Goal: Find specific page/section: Find specific page/section

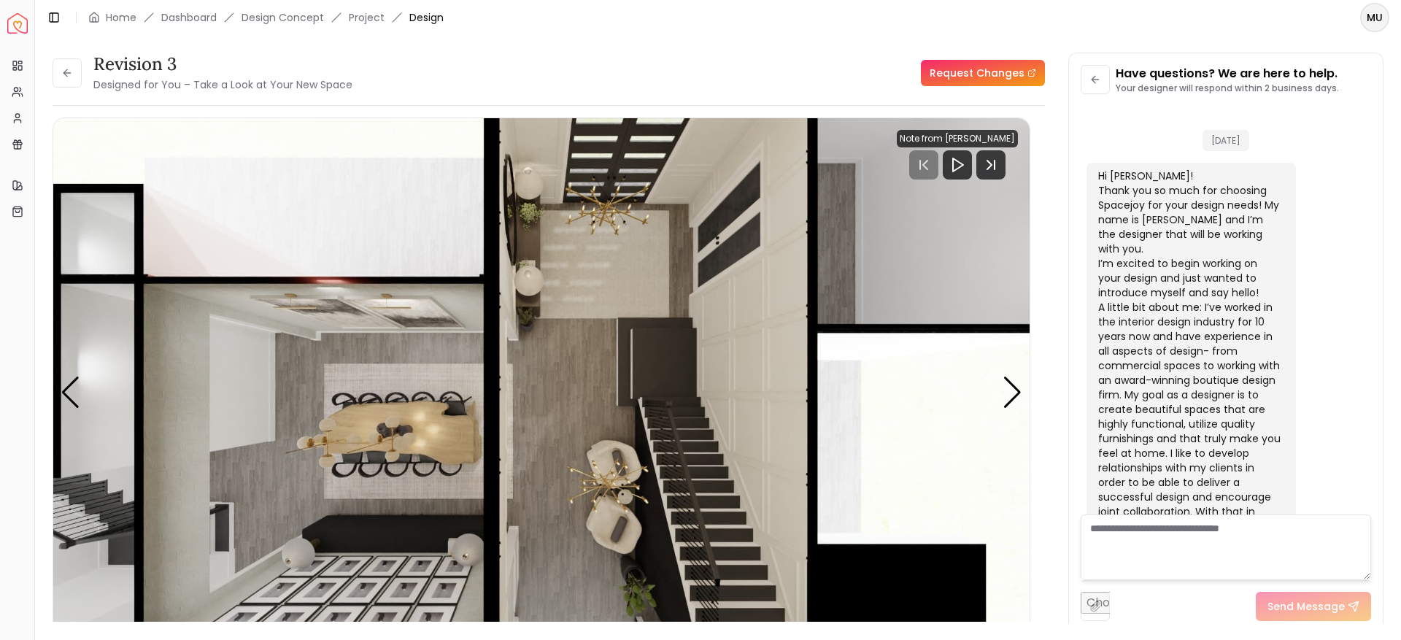
scroll to position [364, 0]
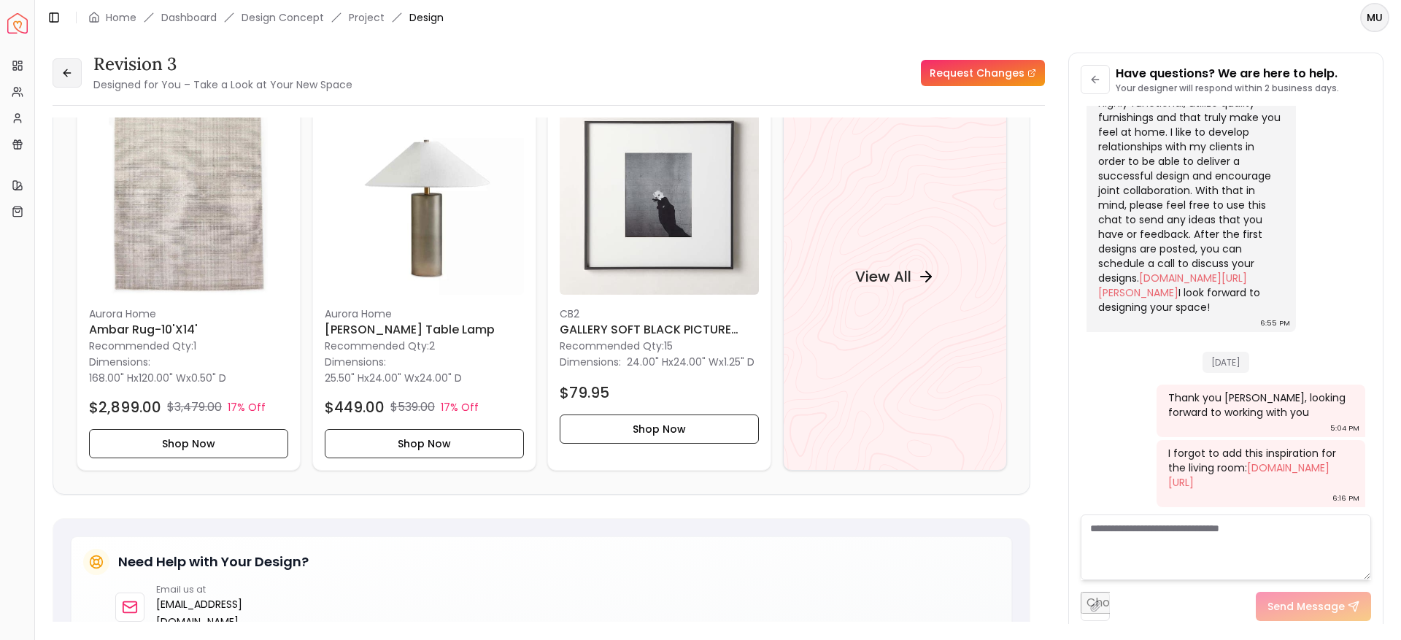
click at [80, 74] on button at bounding box center [67, 72] width 29 height 29
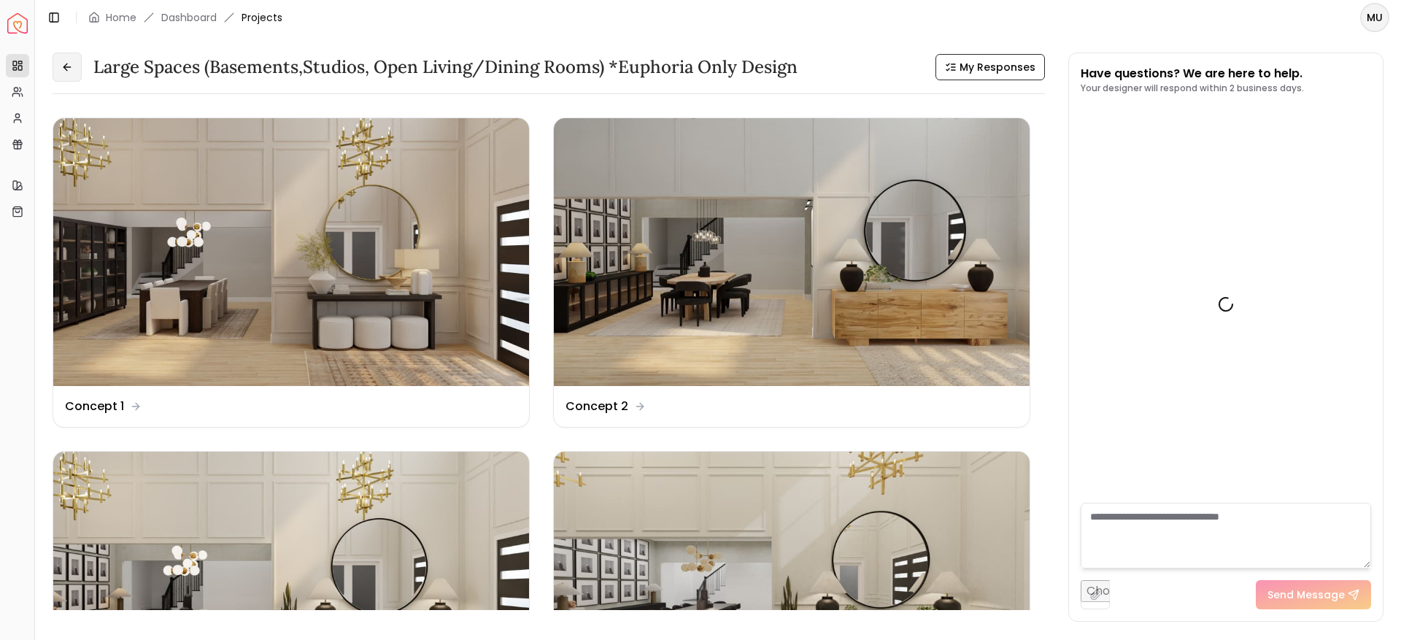
scroll to position [376, 0]
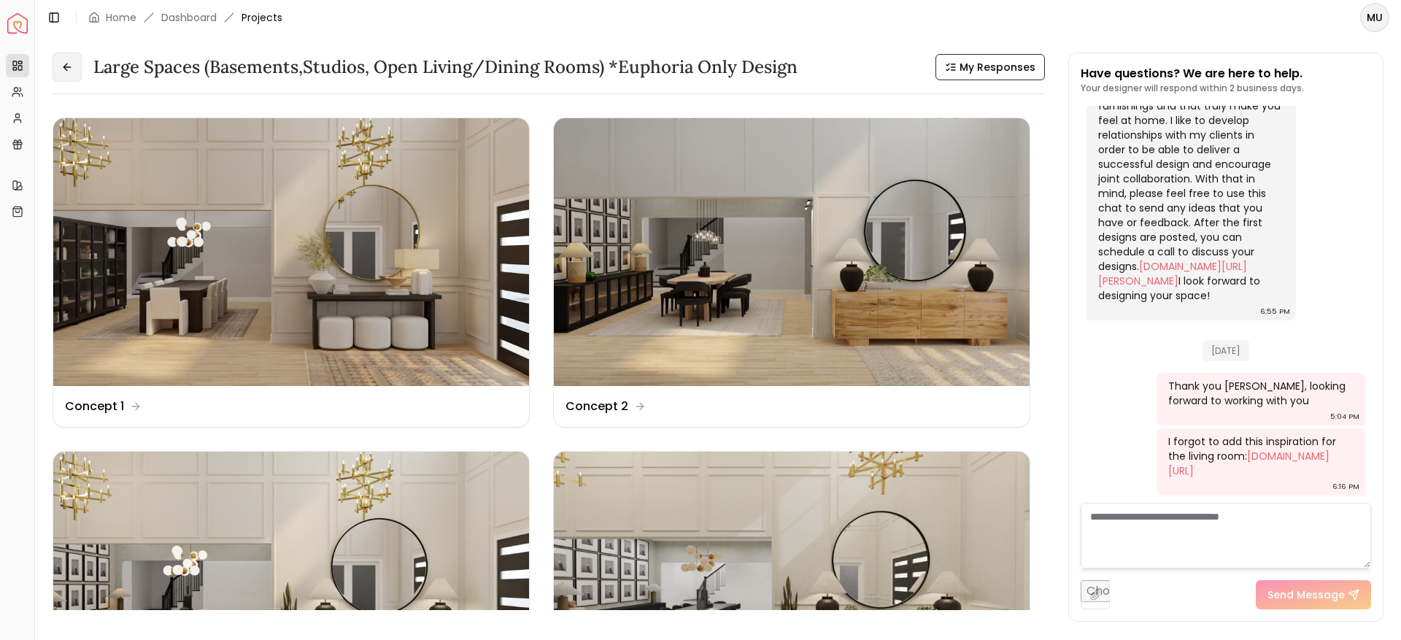
click at [61, 57] on button at bounding box center [67, 67] width 29 height 29
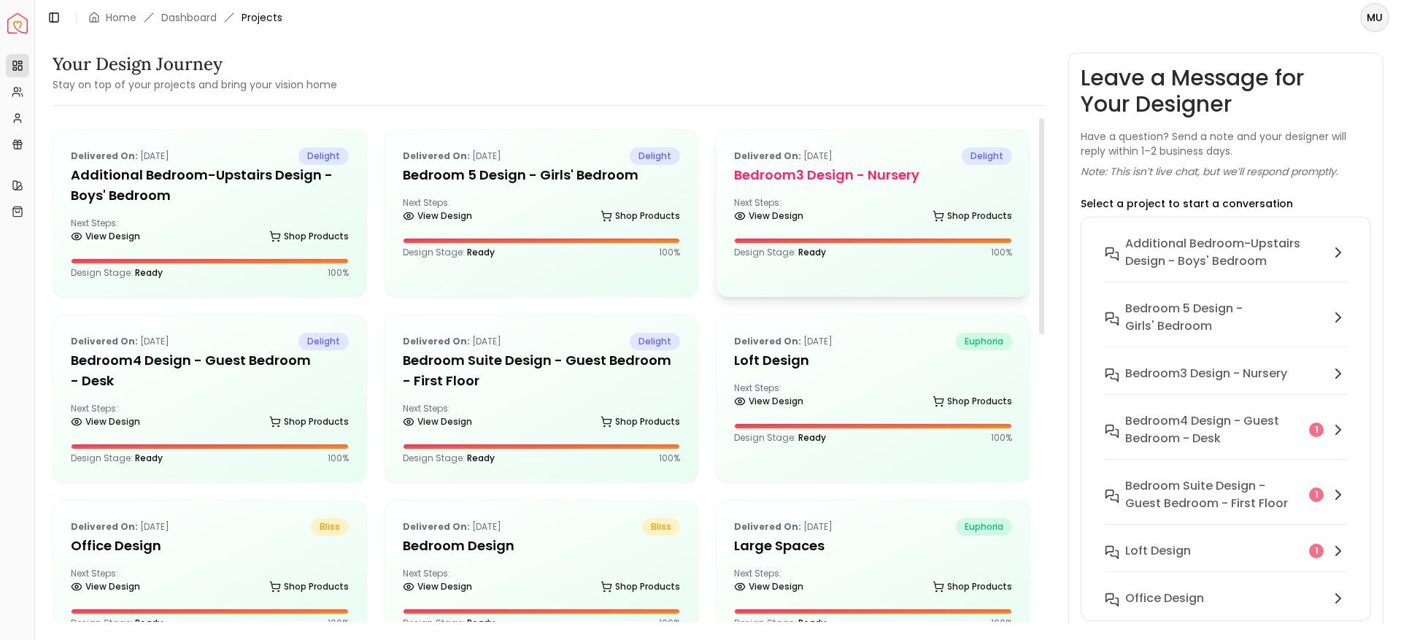
click at [855, 173] on h5 "Bedroom3 design - Nursery" at bounding box center [873, 175] width 278 height 20
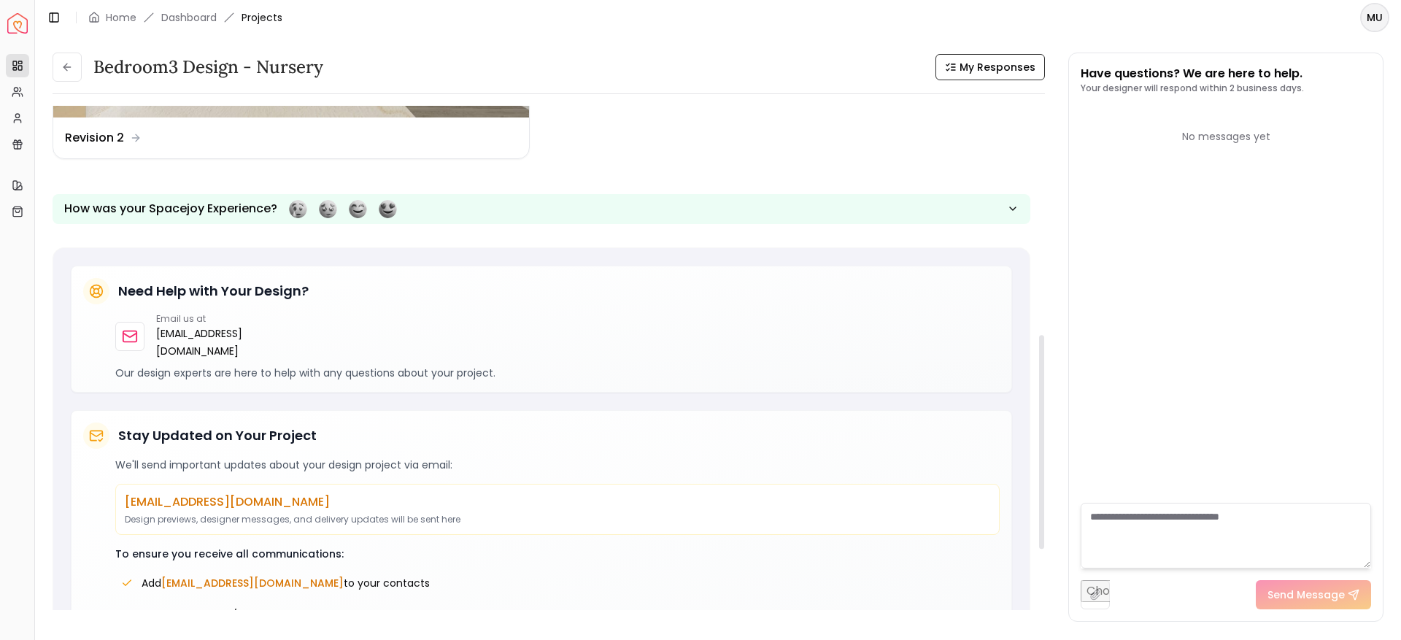
scroll to position [508, 0]
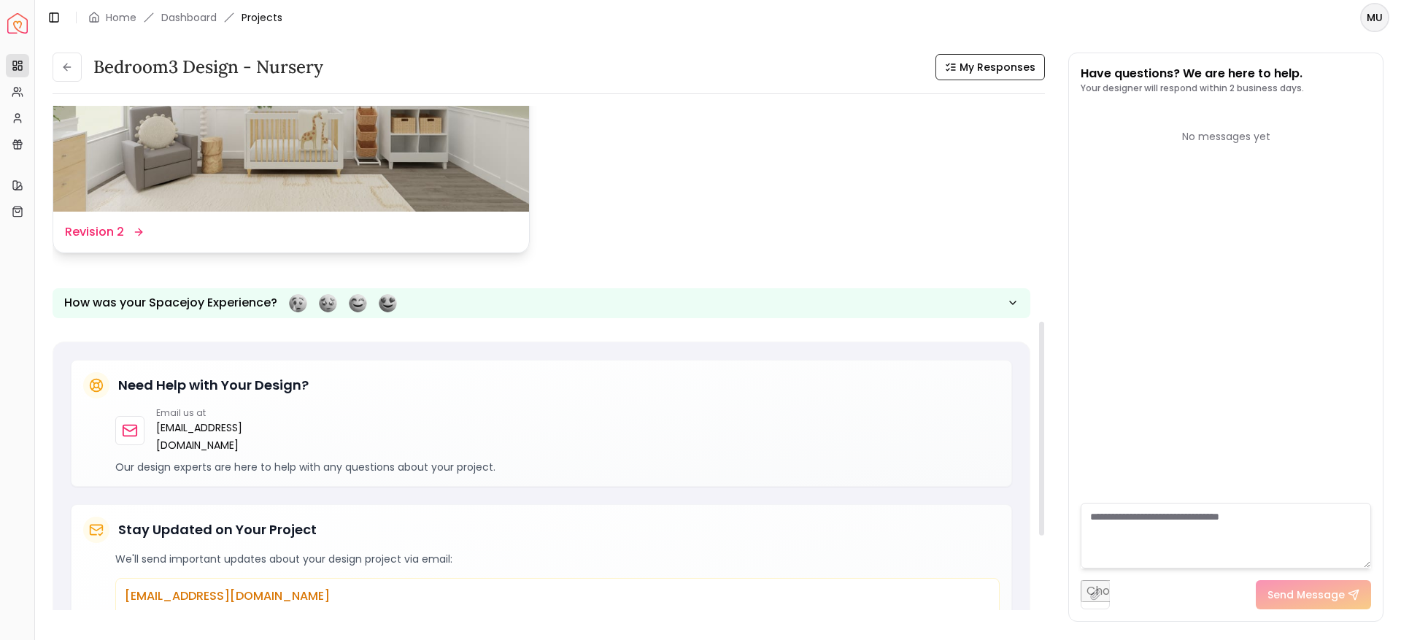
click at [404, 185] on img at bounding box center [291, 78] width 476 height 268
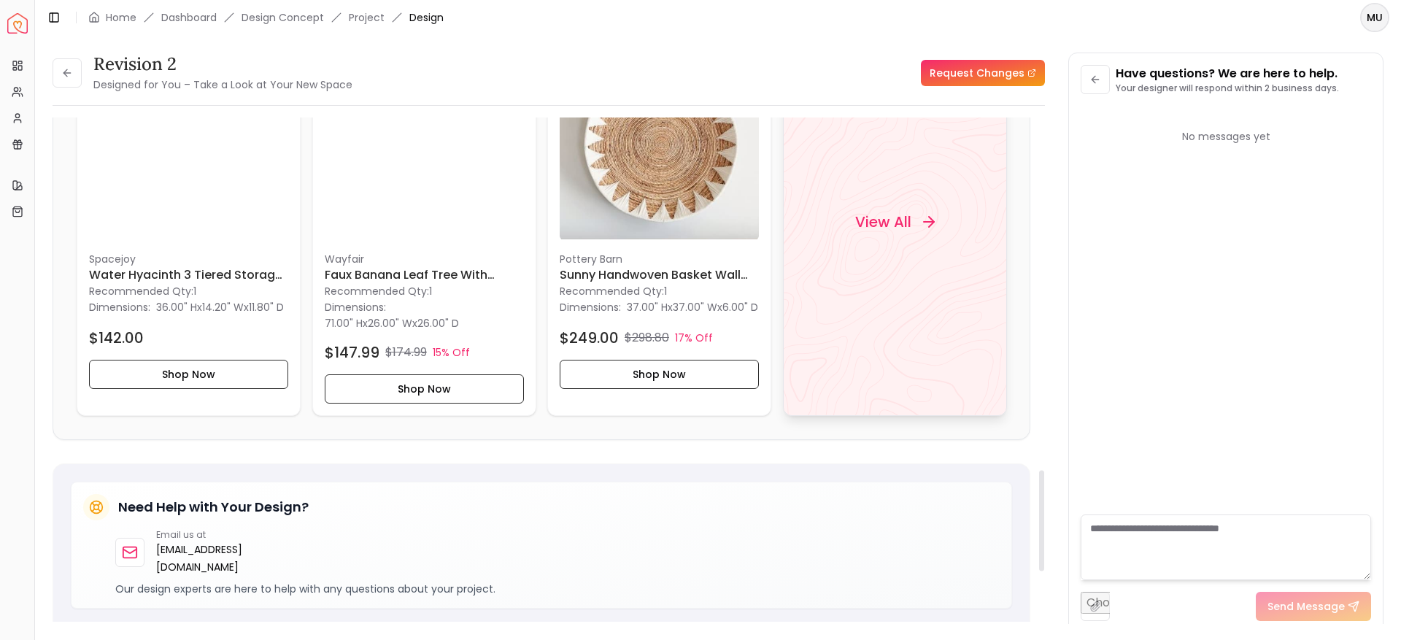
scroll to position [1766, 0]
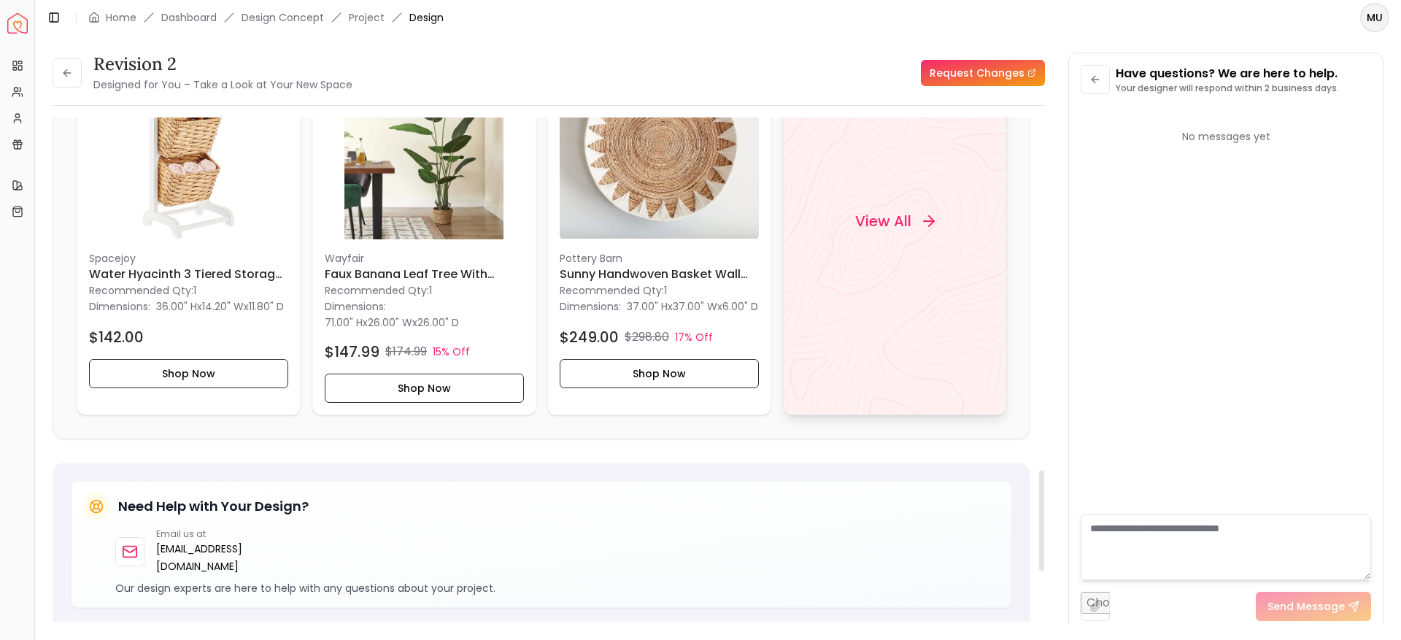
click at [867, 260] on div "View All" at bounding box center [895, 222] width 224 height 388
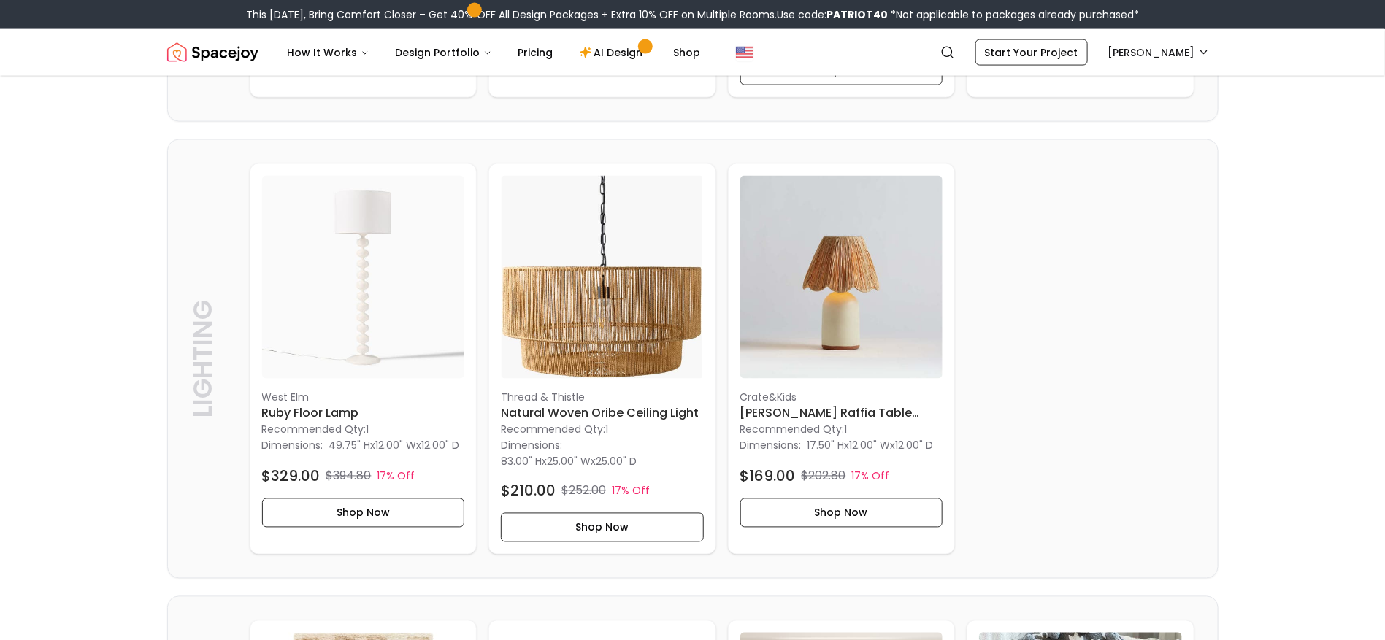
scroll to position [1125, 0]
click at [604, 404] on p "Thread & Thistle" at bounding box center [602, 396] width 203 height 15
